Goal: Information Seeking & Learning: Learn about a topic

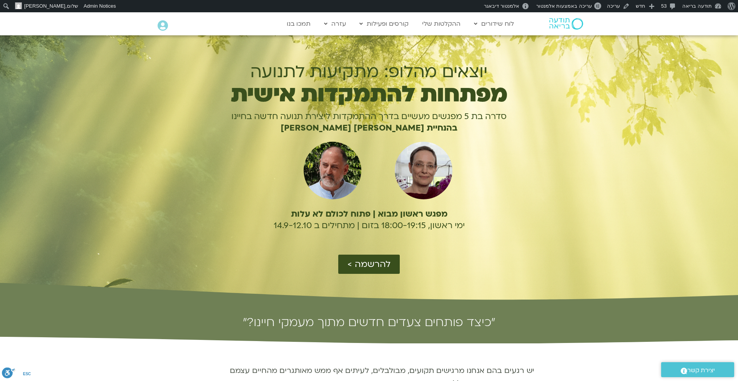
click at [289, 96] on h1 "מפתחות להתמקדות אישית" at bounding box center [369, 95] width 333 height 18
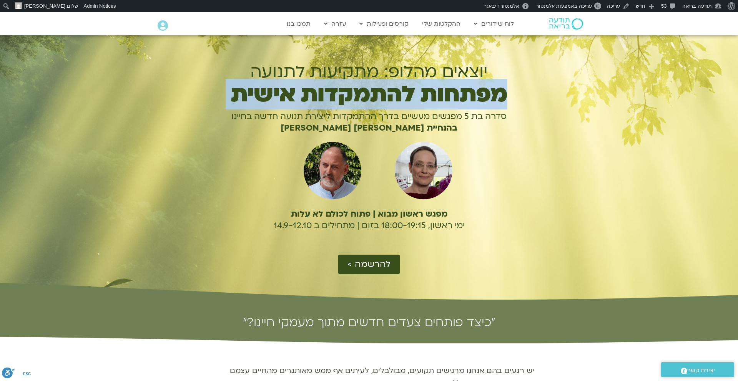
click at [289, 96] on h1 "מפתחות להתמקדות אישית" at bounding box center [369, 95] width 333 height 18
copy div "מפתחות להתמקדות אישית"
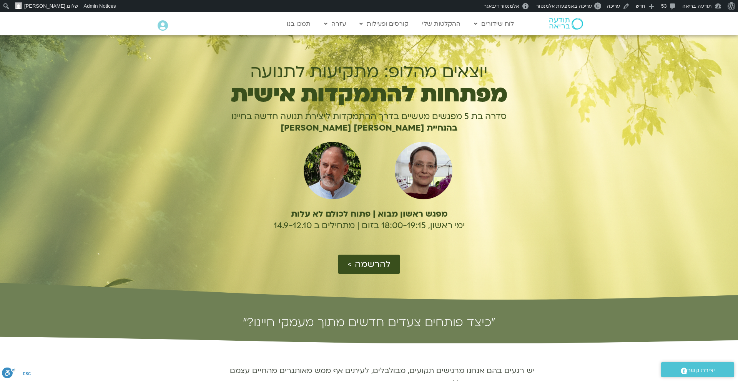
click at [421, 117] on p "סדרה בת 5 מפגשים מעשיים בדרך ההתמקדות ליצירת תנועה חדשה בחיינו" at bounding box center [369, 117] width 333 height 12
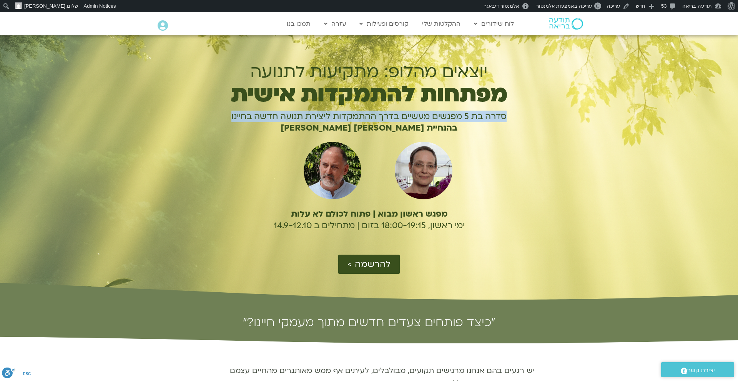
click at [421, 117] on p "סדרה בת 5 מפגשים מעשיים בדרך ההתמקדות ליצירת תנועה חדשה בחיינו" at bounding box center [369, 117] width 333 height 12
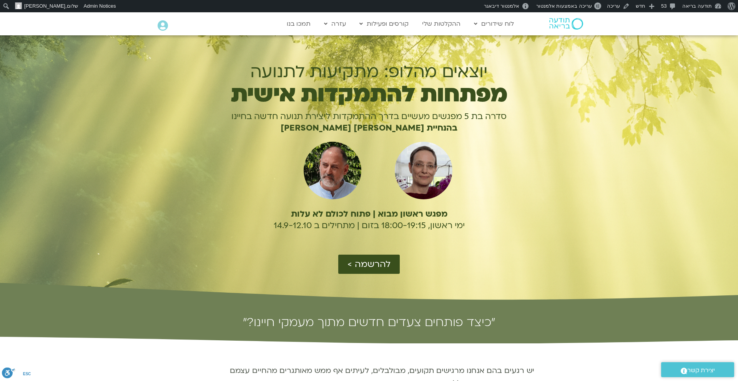
click at [362, 323] on h2 "״כיצד פותחים צעדים חדשים מתוך מעמקי חיינו?״" at bounding box center [369, 322] width 423 height 12
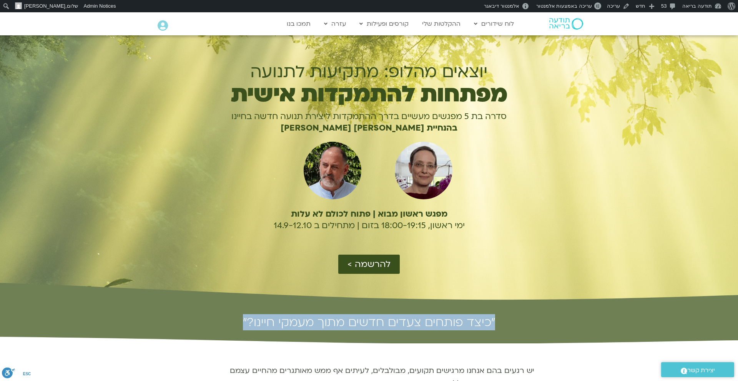
click at [362, 323] on h2 "״כיצד פותחים צעדים חדשים מתוך מעמקי חיינו?״" at bounding box center [369, 322] width 423 height 12
copy div "״כיצד פותחים צעדים חדשים מתוך מעמקי חיינו?״"
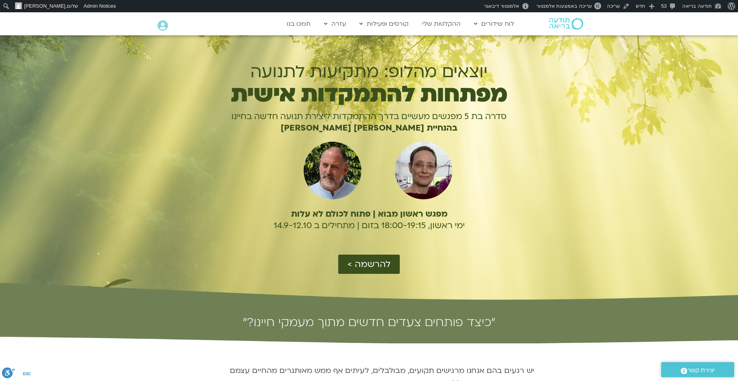
click at [361, 126] on b "בהנחיית [PERSON_NAME] [PERSON_NAME]" at bounding box center [369, 128] width 177 height 12
copy div "בהנחיית [PERSON_NAME] [PERSON_NAME]"
click at [344, 228] on span "ימי ראשון, 18:00-19:15 בזום | מתחילים ב 14.9-12.10" at bounding box center [369, 226] width 191 height 12
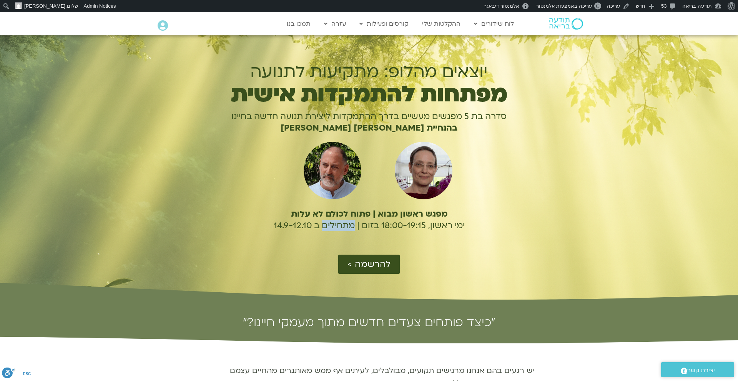
click at [344, 228] on span "ימי ראשון, 18:00-19:15 בזום | מתחילים ב 14.9-12.10" at bounding box center [369, 226] width 191 height 12
copy div "ימי ראשון, 18:00-19:15 בזום | מתחילים ב 14.9-12.10"
click at [338, 215] on b "מפגש ראשון מבוא | פתוח לכולם לא עלות" at bounding box center [369, 214] width 157 height 12
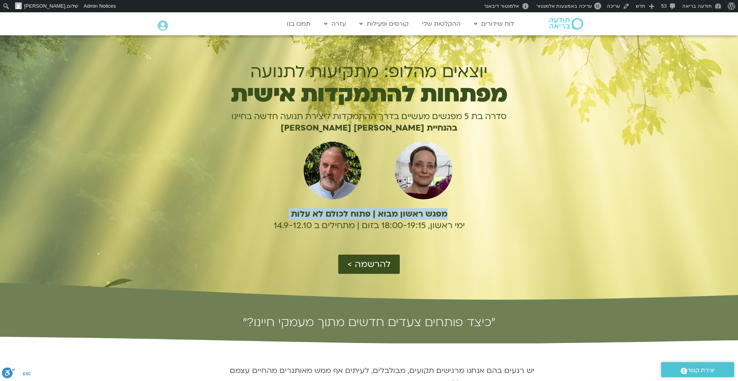
click at [338, 215] on b "מפגש ראשון מבוא | פתוח לכולם לא עלות" at bounding box center [369, 214] width 157 height 12
copy b "מפגש ראשון מבוא | פתוח לכולם לא עלות"
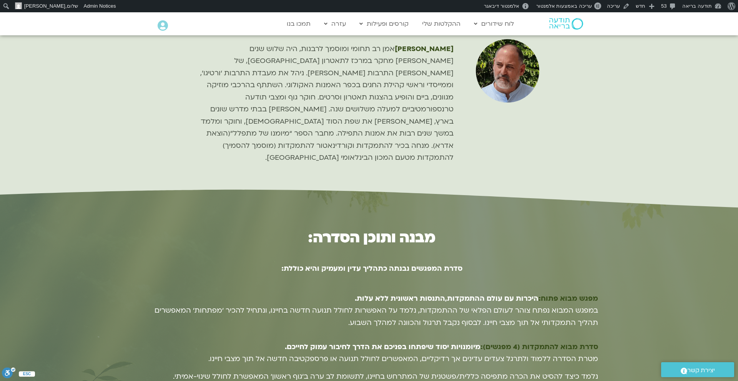
scroll to position [1420, 0]
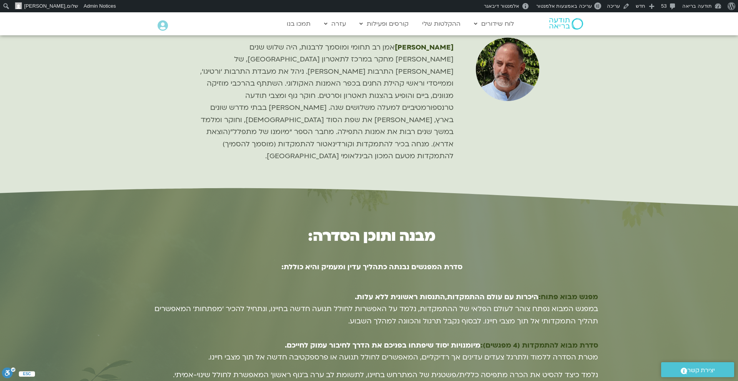
click at [133, 133] on div at bounding box center [369, 4] width 738 height 366
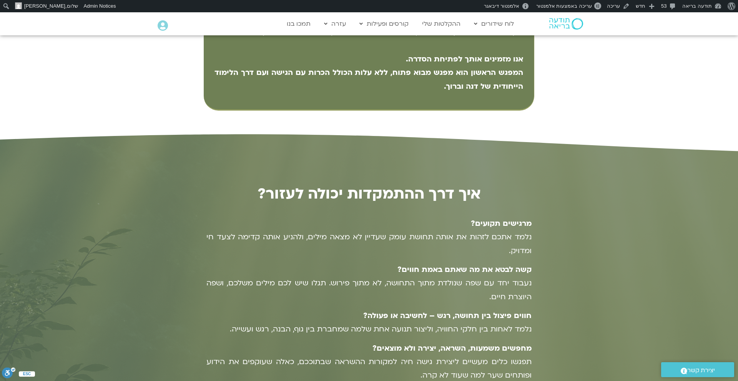
scroll to position [481, 0]
